Goal: Communication & Community: Answer question/provide support

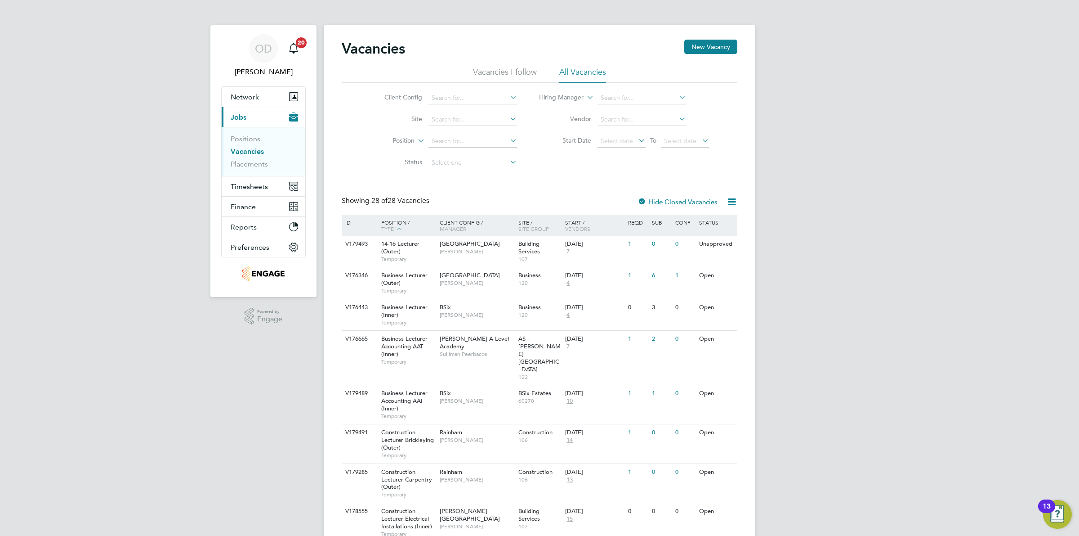
click at [234, 151] on link "Vacancies" at bounding box center [247, 151] width 33 height 9
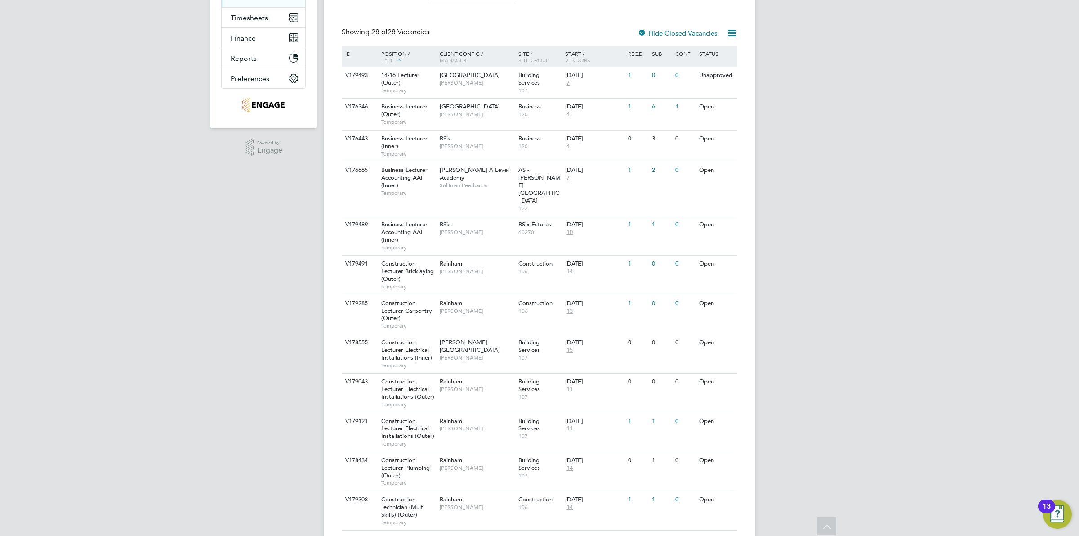
scroll to position [112, 0]
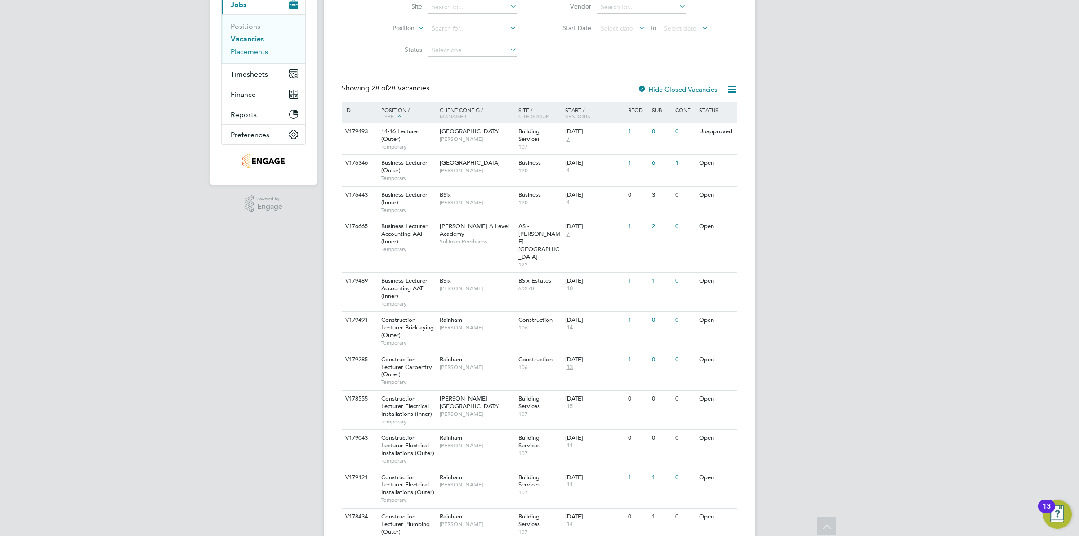
click at [253, 54] on link "Placements" at bounding box center [249, 51] width 37 height 9
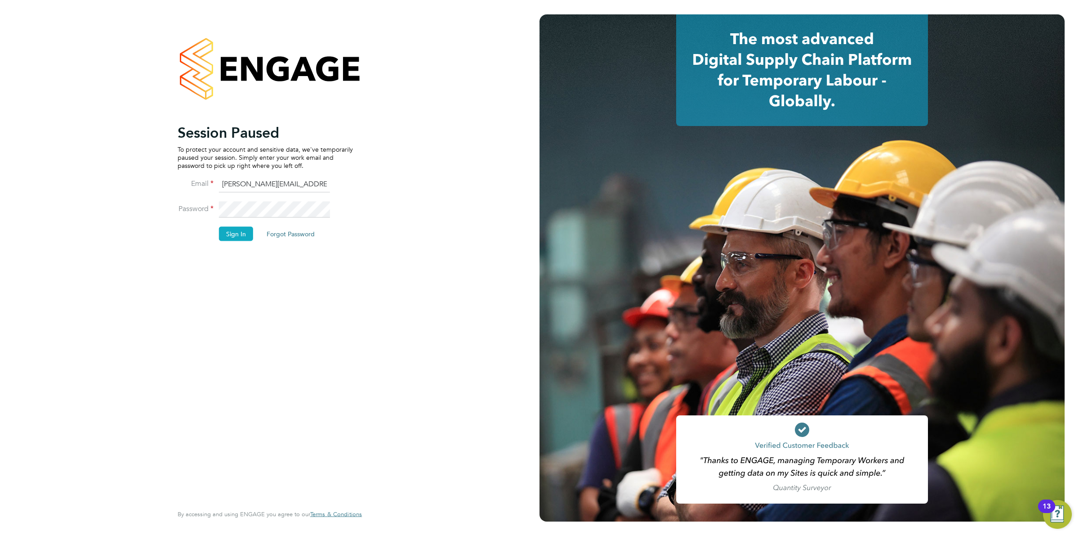
click at [232, 234] on button "Sign In" at bounding box center [236, 233] width 34 height 14
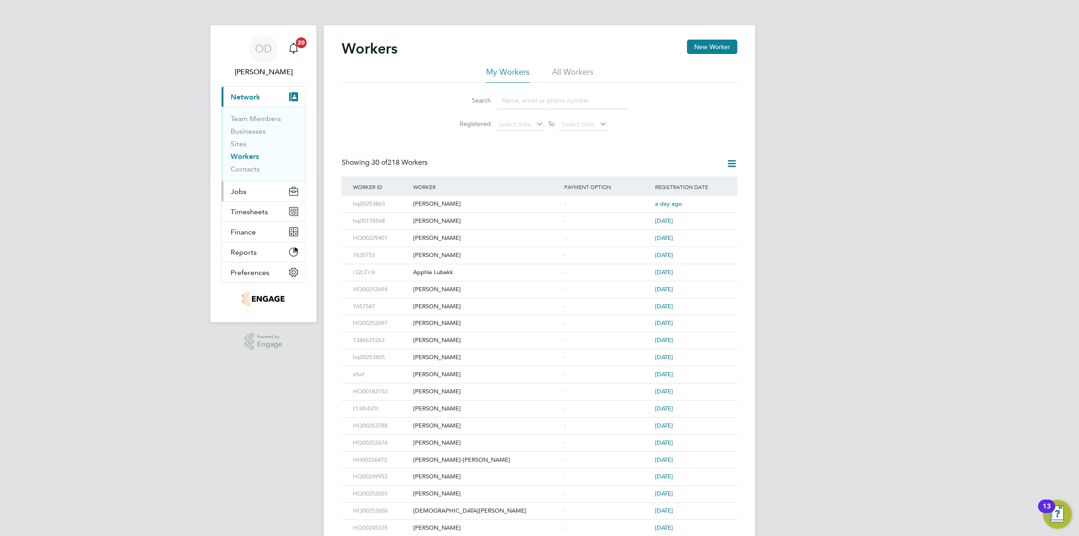
click at [255, 196] on button "Jobs" at bounding box center [264, 191] width 84 height 20
drag, startPoint x: 257, startPoint y: 162, endPoint x: 309, endPoint y: 169, distance: 53.1
click at [257, 162] on link "Placements" at bounding box center [249, 164] width 37 height 9
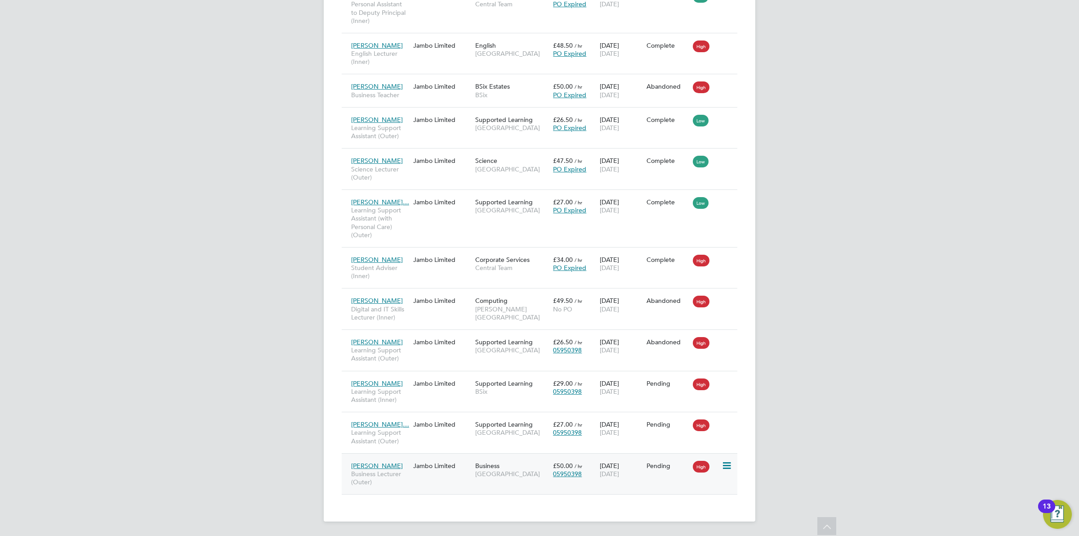
click at [628, 464] on div "20 Aug 2025 19 Dec 2025" at bounding box center [621, 469] width 47 height 25
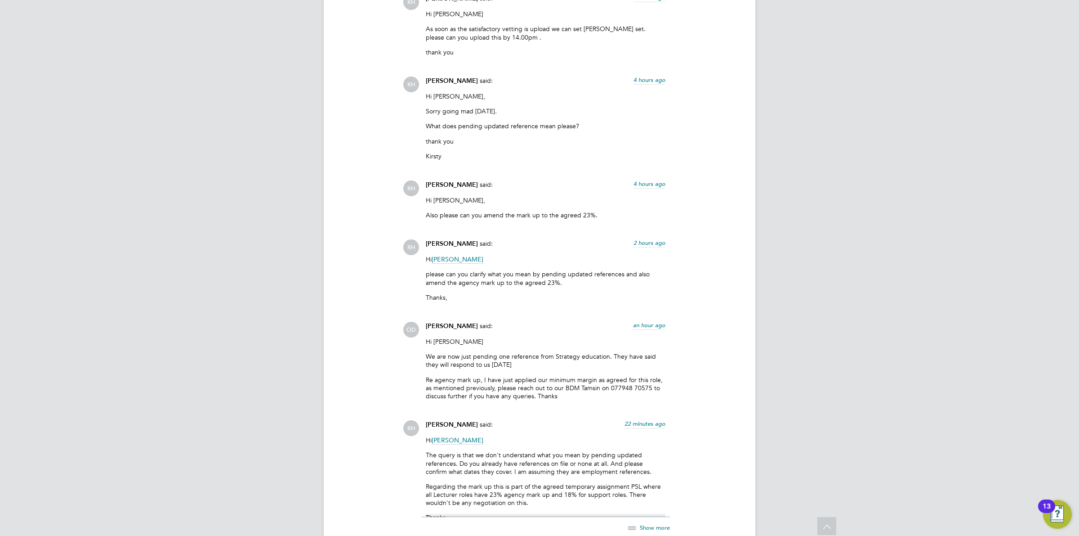
scroll to position [1325, 0]
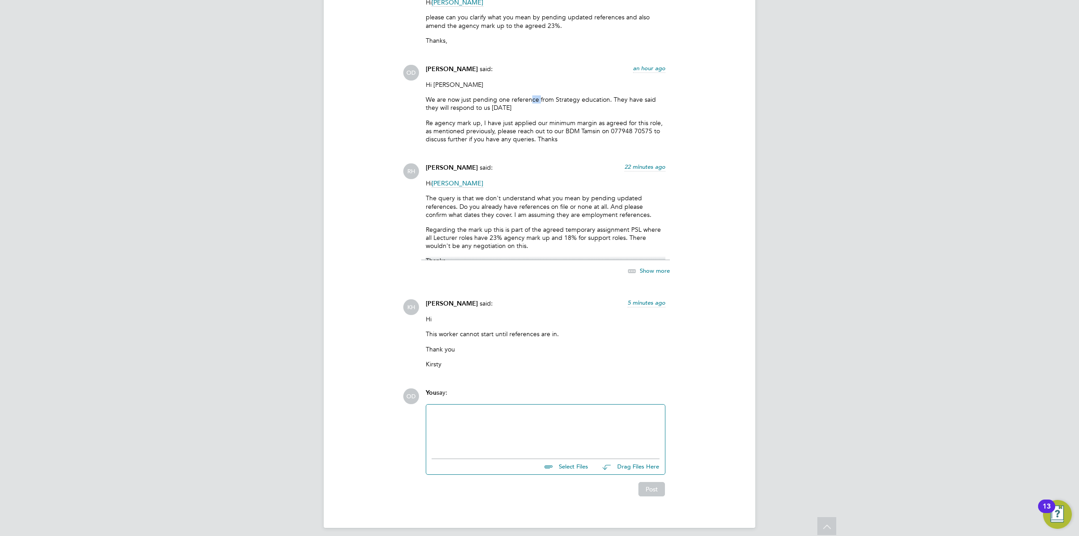
click at [539, 95] on p "We are now just pending one reference from Strategy education. They have said t…" at bounding box center [546, 103] width 240 height 16
click at [605, 421] on div at bounding box center [546, 429] width 228 height 39
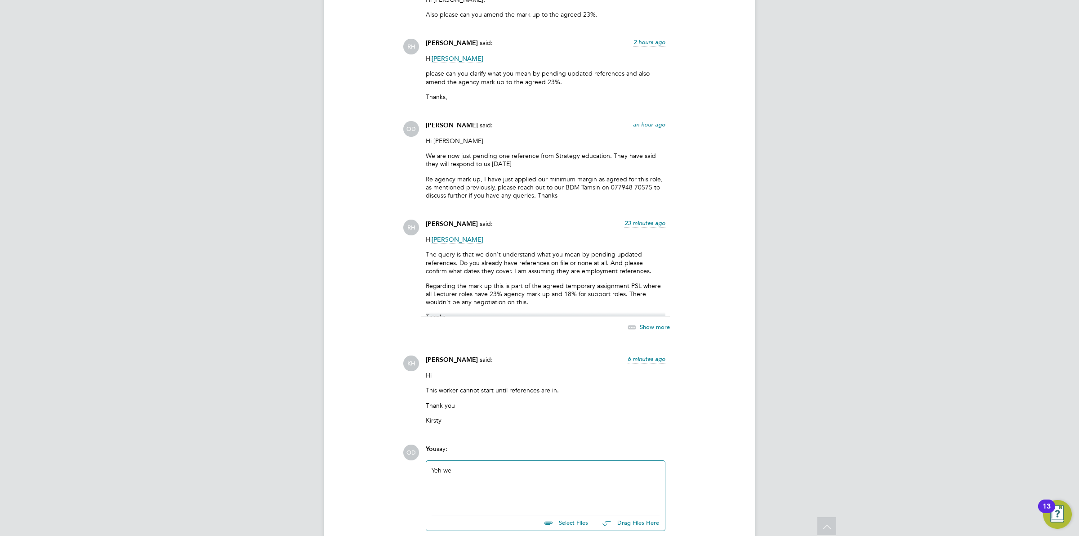
click at [496, 460] on div "Yeh we" at bounding box center [545, 484] width 239 height 49
click at [489, 466] on div "Yeh we" at bounding box center [546, 485] width 228 height 39
click at [493, 466] on div "Yeh we have reference going back as far as 2016. However just pending her most …" at bounding box center [546, 485] width 228 height 39
click at [504, 471] on div "Yeh we have references going back as far as 2016. However just pending her most…" at bounding box center [546, 485] width 228 height 39
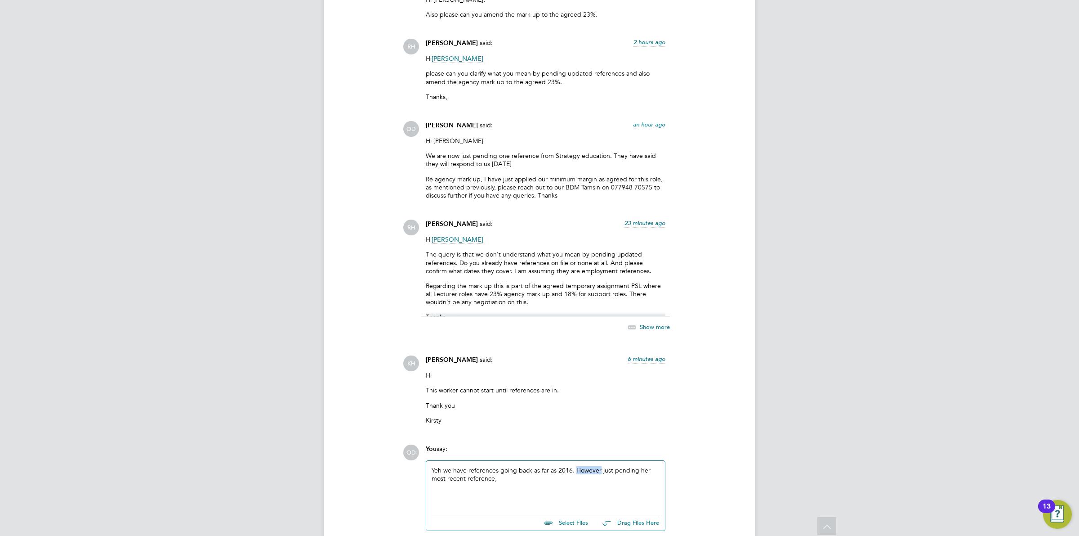
drag, startPoint x: 574, startPoint y: 461, endPoint x: 599, endPoint y: 461, distance: 24.3
click at [599, 466] on div "Yeh we have references going back as far as 2016. However just pending her most…" at bounding box center [546, 485] width 228 height 39
click at [576, 471] on div "Yeh we have references going back as far as 2016. Just pending her most recent …" at bounding box center [546, 485] width 228 height 39
click at [575, 466] on div "Yeh we have references going back as far as 2016. Just pending her most recent …" at bounding box center [546, 485] width 228 height 39
click at [576, 466] on div "Yeh we have references going back as far as 2016. Just pending her most recent …" at bounding box center [546, 485] width 228 height 39
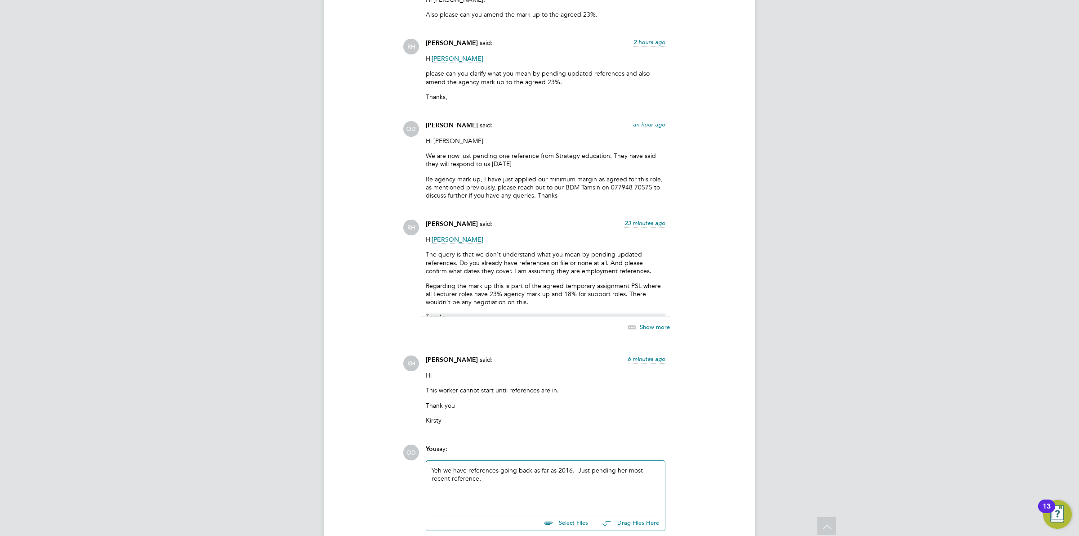
drag, startPoint x: 589, startPoint y: 462, endPoint x: 568, endPoint y: 462, distance: 21.6
click at [568, 466] on div "Yeh we have references going back as far as 2016. Just pending her most recent …" at bounding box center [546, 485] width 228 height 39
click at [612, 466] on div "Yeh we have references going back as far as 2016. We are only wpending her most…" at bounding box center [546, 485] width 228 height 39
click at [585, 468] on div "Yeh we have references going back as far as 2016. We are only pending her most …" at bounding box center [546, 485] width 228 height 39
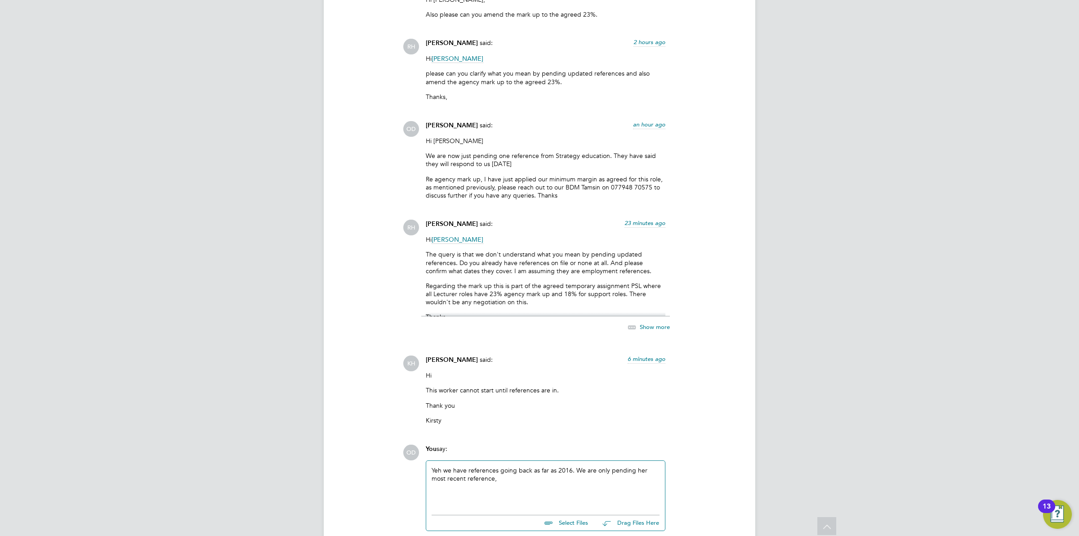
click at [575, 466] on div "Yeh we have references going back as far as 2016. We are only pending her most …" at bounding box center [546, 485] width 228 height 39
click at [545, 466] on div "Yeh we have references going back as far as 2016. We are only pending her most …" at bounding box center [546, 485] width 228 height 39
click at [518, 472] on div "Yeh we have references going back as far as 2016. We are only pending her most …" at bounding box center [546, 485] width 228 height 39
click at [594, 466] on div "Yeh we have references going back as far as 2016. We are only pending her most …" at bounding box center [546, 485] width 228 height 39
click at [565, 469] on div "Yeh we have references going back as far as 2016. We are only pending her most …" at bounding box center [546, 485] width 228 height 39
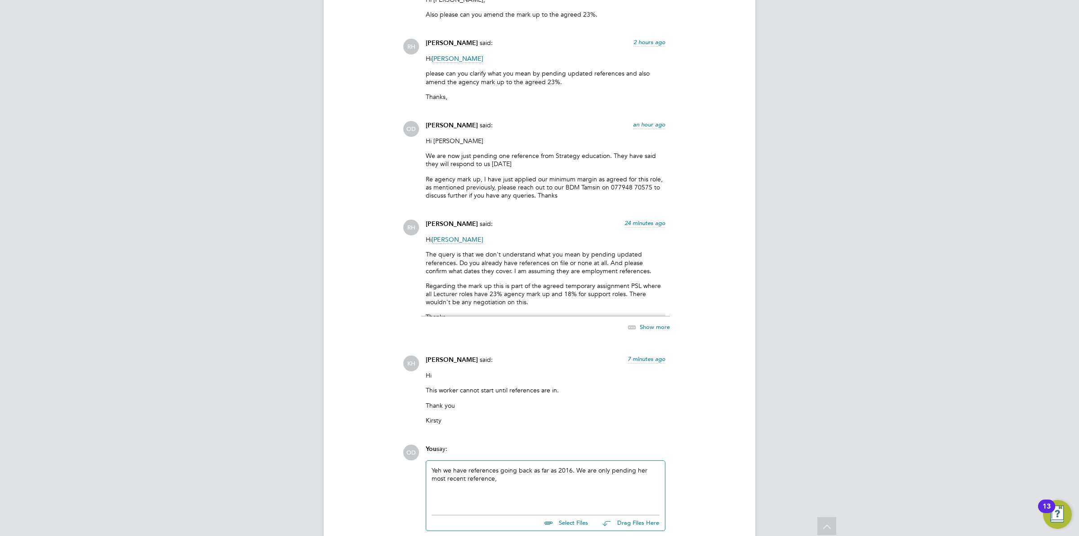
click at [597, 466] on div "Yeh we have references going back as far as 2016. We are only pending her most …" at bounding box center [546, 485] width 228 height 39
click at [530, 468] on div "Yeh we have references going back as far as 2016. We are now only pending her m…" at bounding box center [546, 485] width 228 height 39
click at [443, 466] on div "Yeh we have references going back as far as 2016. We are now only pending her m…" at bounding box center [546, 486] width 228 height 41
click at [563, 482] on div at bounding box center [546, 486] width 228 height 8
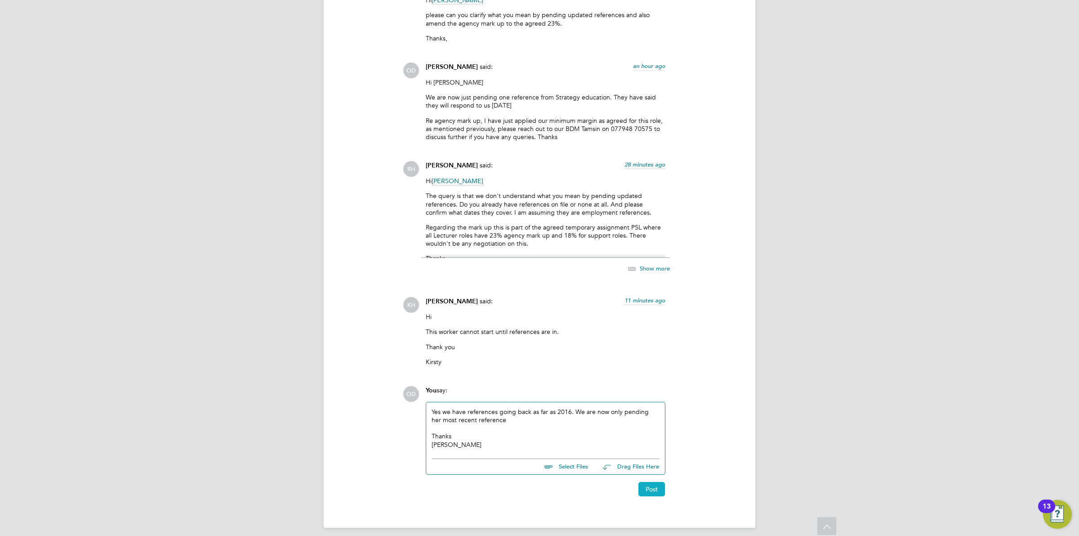
click at [644, 482] on button "Post" at bounding box center [652, 489] width 27 height 14
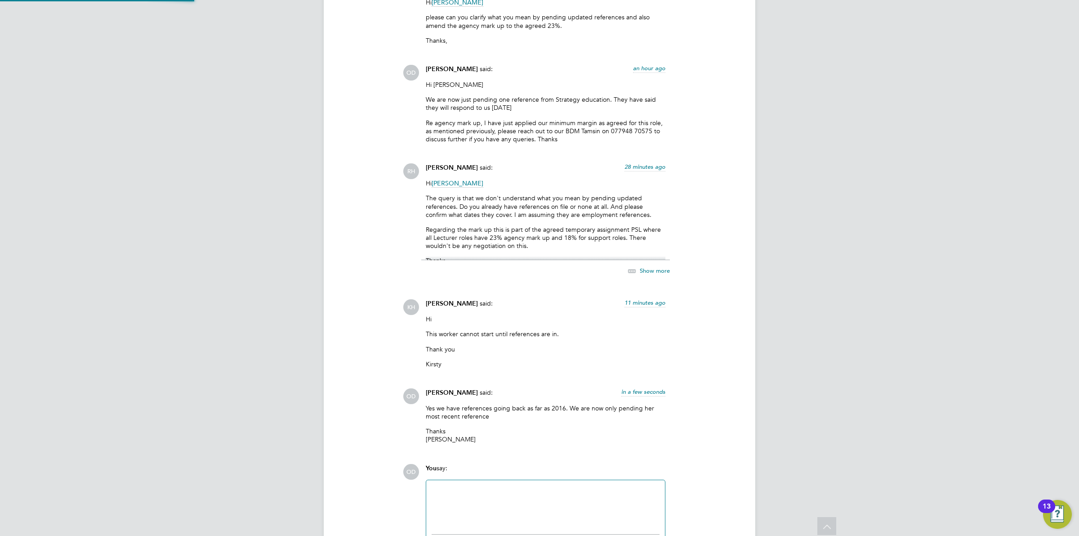
scroll to position [1401, 0]
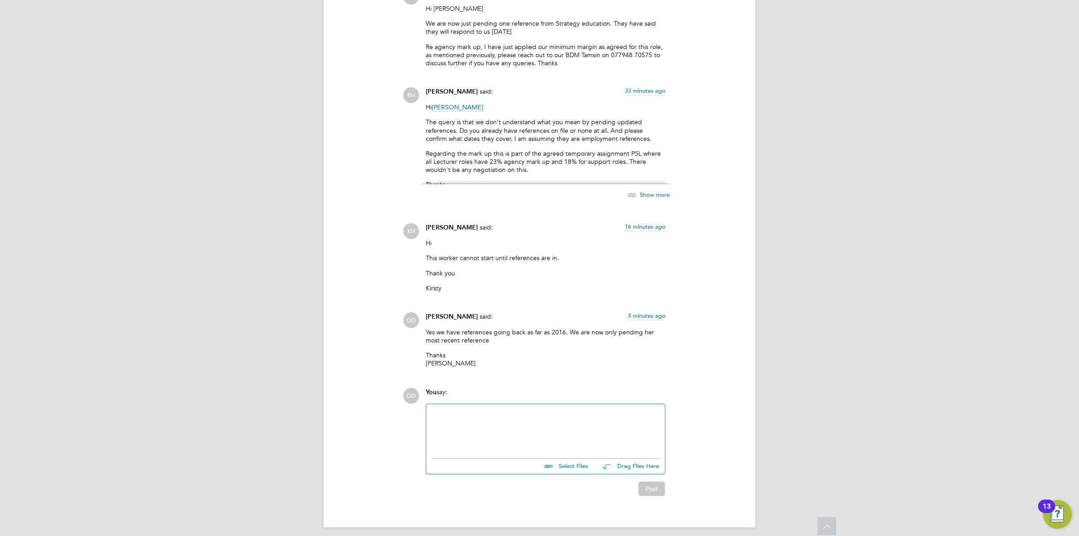
drag, startPoint x: 1073, startPoint y: 479, endPoint x: 1078, endPoint y: 477, distance: 4.8
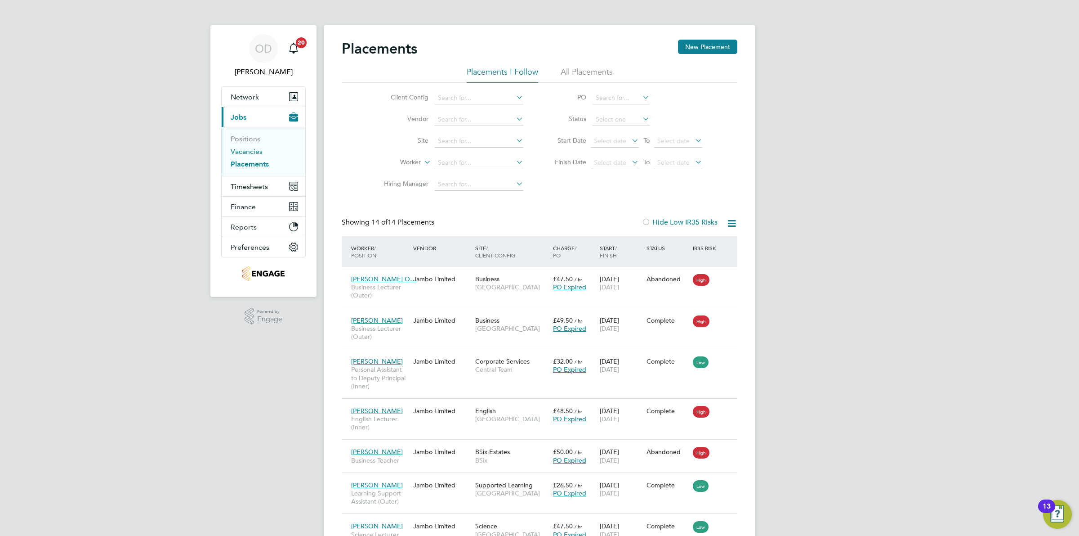
click at [237, 148] on link "Vacancies" at bounding box center [247, 151] width 32 height 9
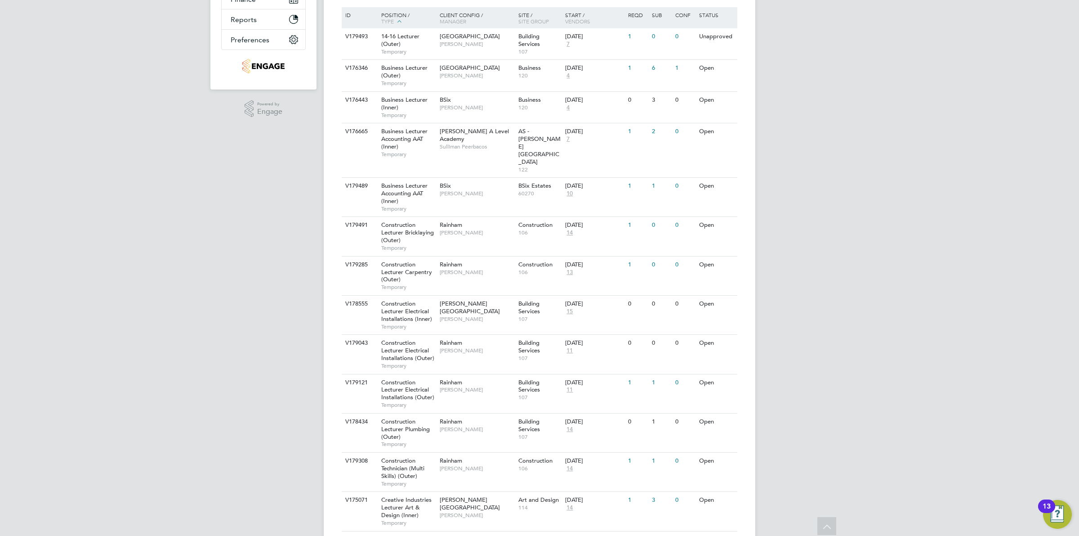
scroll to position [95, 0]
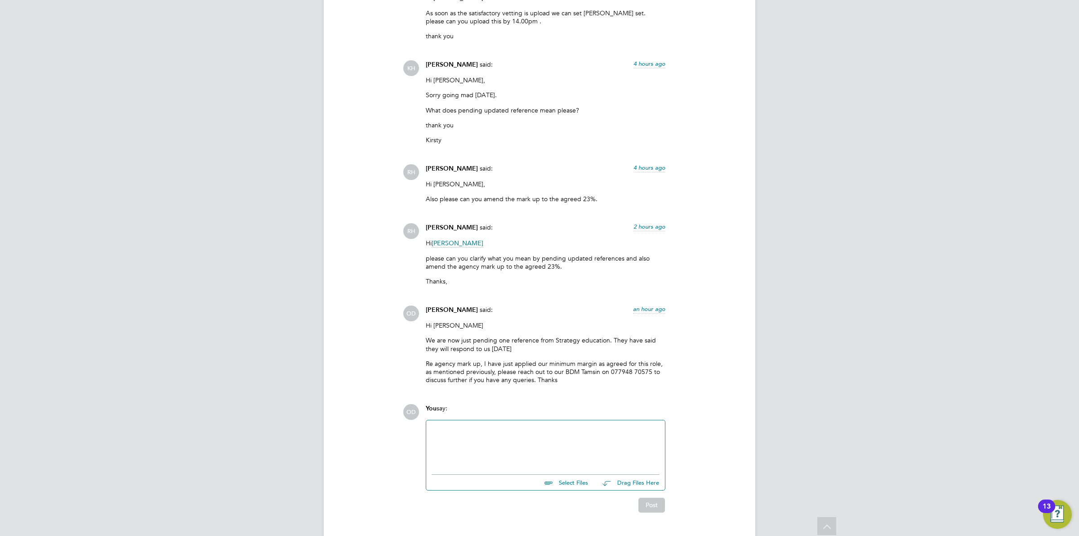
click at [533, 425] on div at bounding box center [546, 444] width 228 height 39
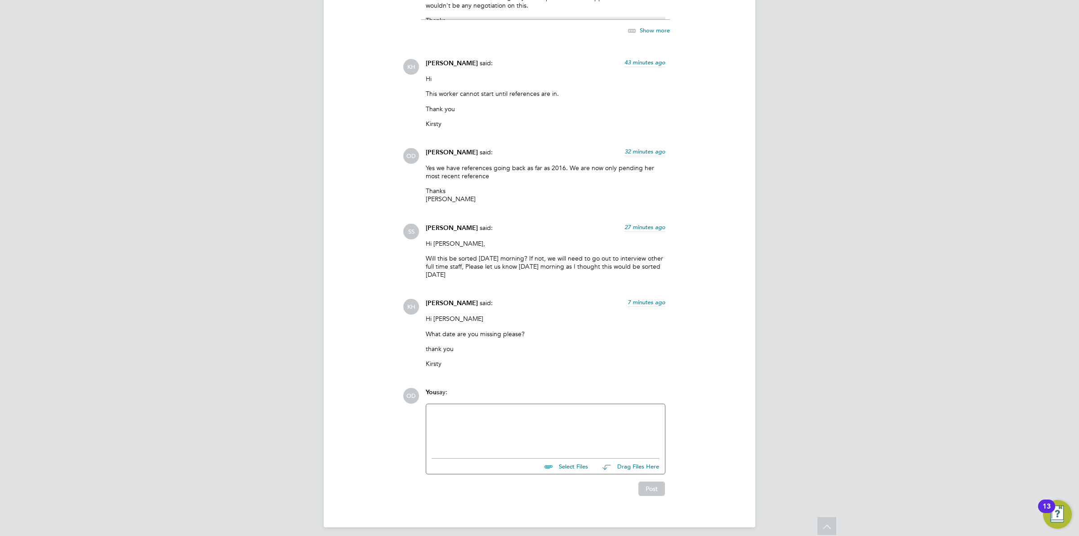
click at [515, 419] on div at bounding box center [546, 428] width 228 height 39
drag, startPoint x: 531, startPoint y: 441, endPoint x: 446, endPoint y: 437, distance: 85.1
click at [446, 437] on div "Start Date: October 2023 End Date: June 2024, Nov,- Dec.2024" at bounding box center [546, 436] width 228 height 24
click at [467, 435] on div "Start Date: October 2023 End Date: June 2024, Nov,- Dec.2024" at bounding box center [546, 436] width 228 height 24
click at [432, 439] on b "End Date:" at bounding box center [447, 443] width 30 height 8
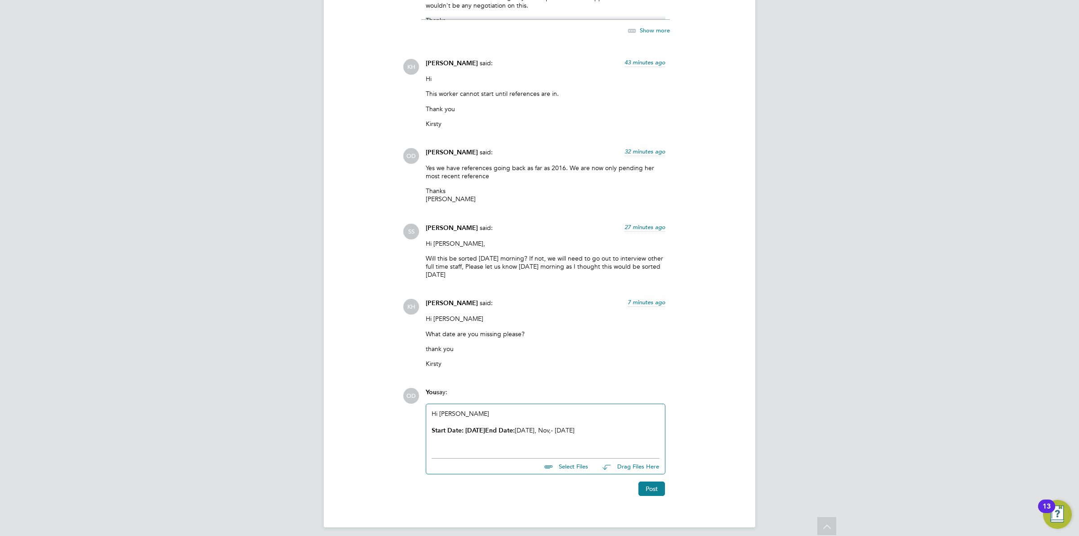
click at [446, 417] on div at bounding box center [546, 421] width 228 height 8
click at [632, 434] on p "Start Date: October 2023 End Date: June 2024, Nov,- Dec.2024" at bounding box center [546, 438] width 228 height 9
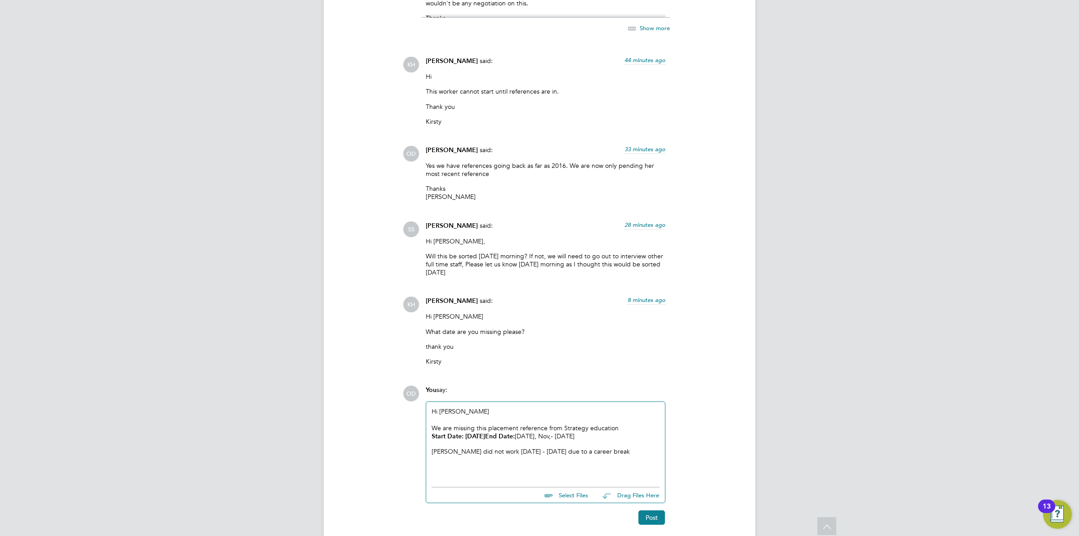
click at [596, 452] on div "Start Date: October 2023 End Date: June 2024, Nov,- Dec.2024 Beulah did not wor…" at bounding box center [546, 451] width 228 height 39
click at [565, 474] on div "Hi Kirsty We are missing this placement reference from Strategy education Start…" at bounding box center [545, 446] width 239 height 89
click at [491, 462] on p "The consultant at stregy has confirmed they have received our request and forwa…" at bounding box center [546, 470] width 228 height 16
click at [605, 479] on div "Hi Kirsty We are missing this placement reference from Strategy education Start…" at bounding box center [545, 446] width 239 height 89
click at [619, 471] on p "The consultant at strategy has confirmed they have received our request and for…" at bounding box center [546, 470] width 228 height 16
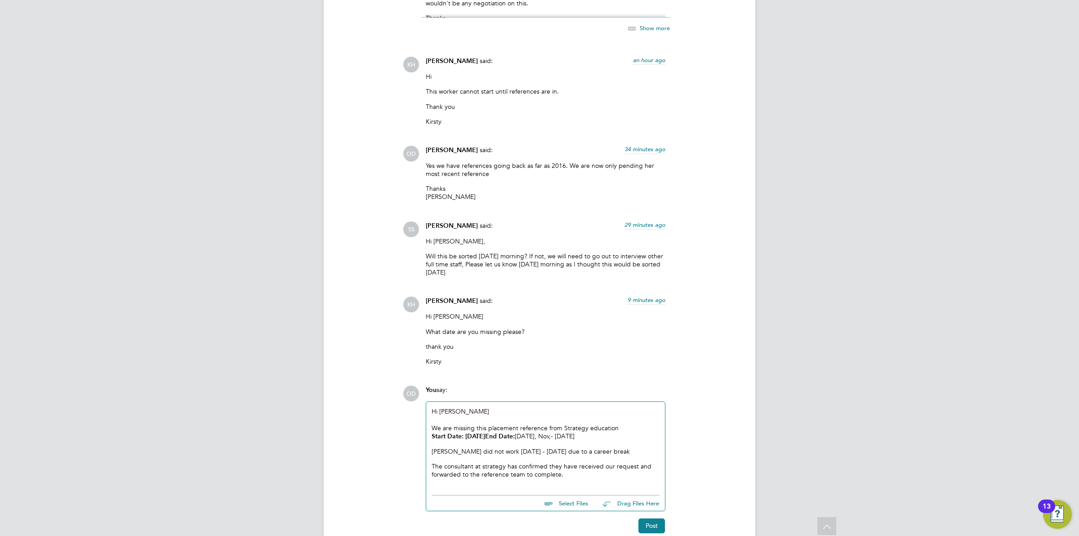
click at [573, 432] on p "Start Date: October 2023 End Date: June 2024, Nov,- Dec.2024" at bounding box center [546, 436] width 228 height 9
click at [647, 518] on button "Post" at bounding box center [652, 525] width 27 height 14
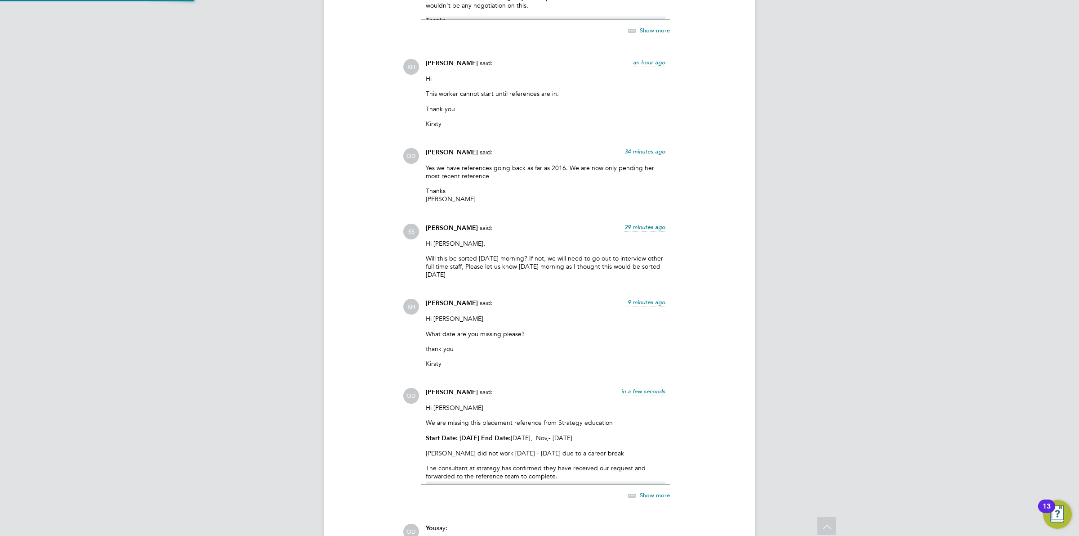
scroll to position [1701, 0]
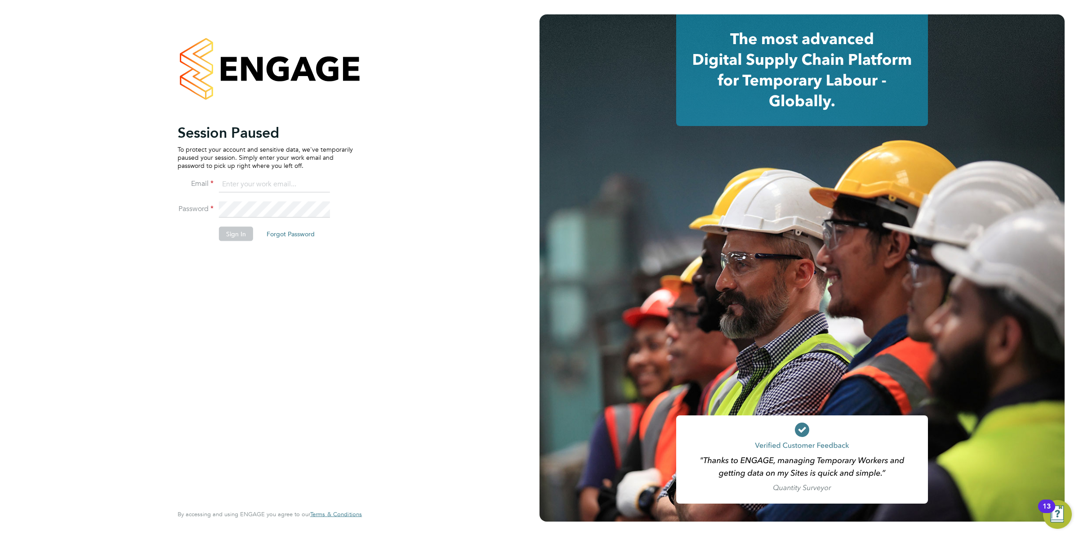
type input "ollie.dart@novaeducation.net"
click at [229, 246] on li "Sign In Forgot Password" at bounding box center [265, 237] width 175 height 23
click at [235, 240] on button "Sign In" at bounding box center [236, 233] width 34 height 14
click at [235, 235] on div "Sorry, we are having problems connecting to our services." at bounding box center [270, 268] width 540 height 536
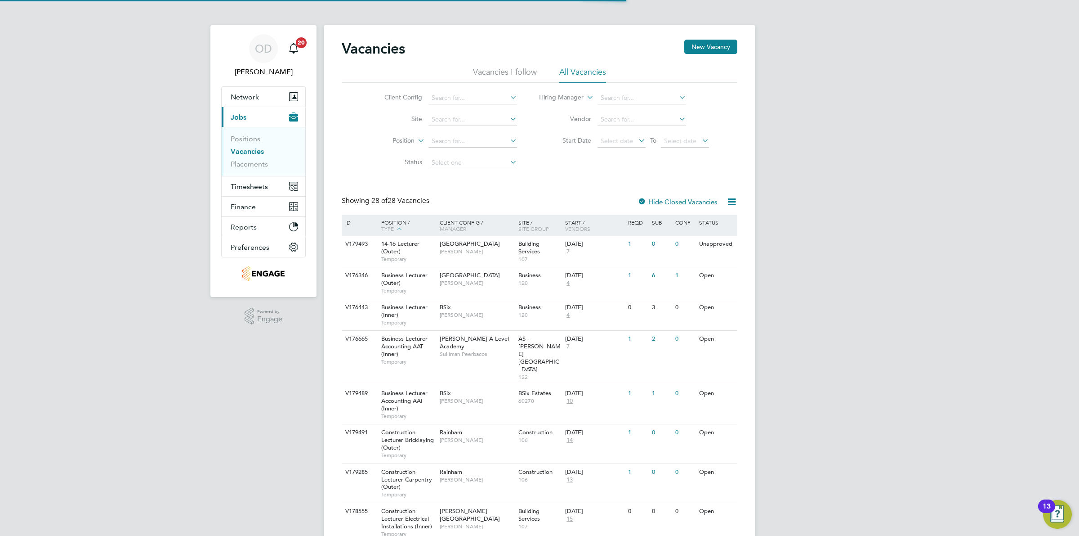
click at [252, 151] on link "Vacancies" at bounding box center [247, 151] width 33 height 9
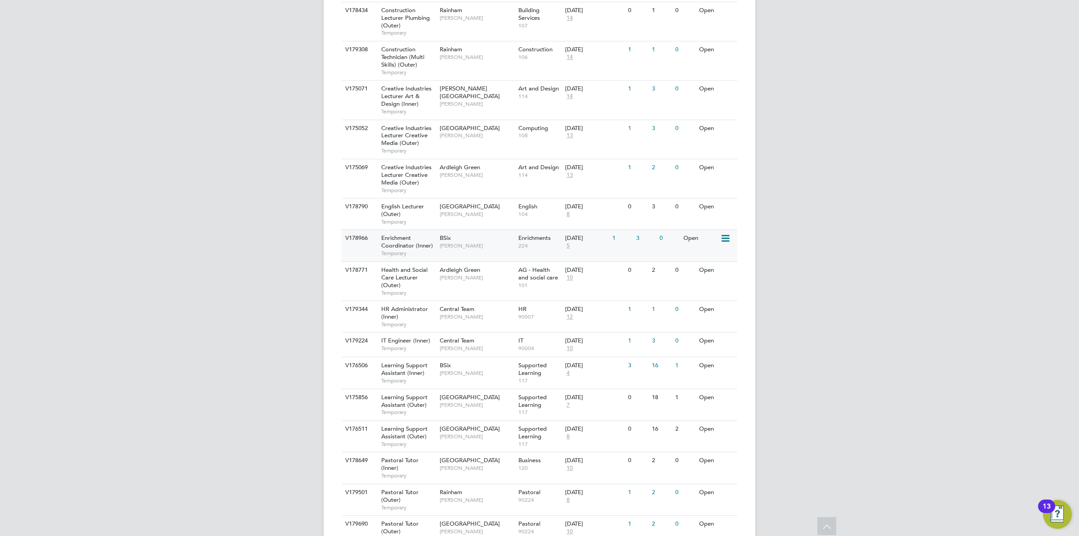
scroll to position [713, 0]
